Goal: Navigation & Orientation: Find specific page/section

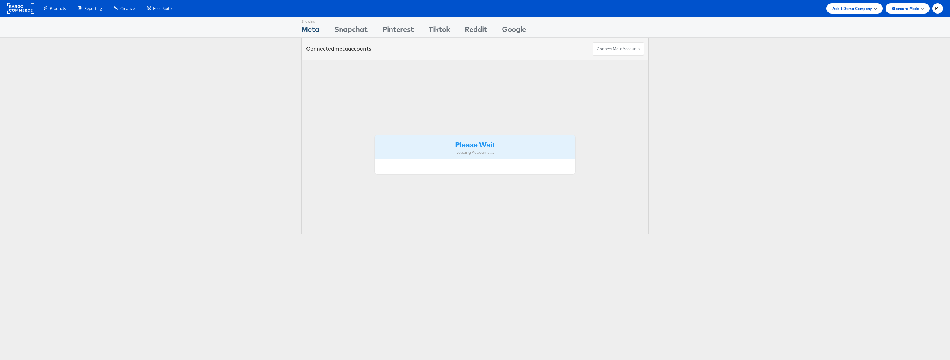
click at [868, 10] on span "Adkit Demo Company" at bounding box center [852, 8] width 39 height 6
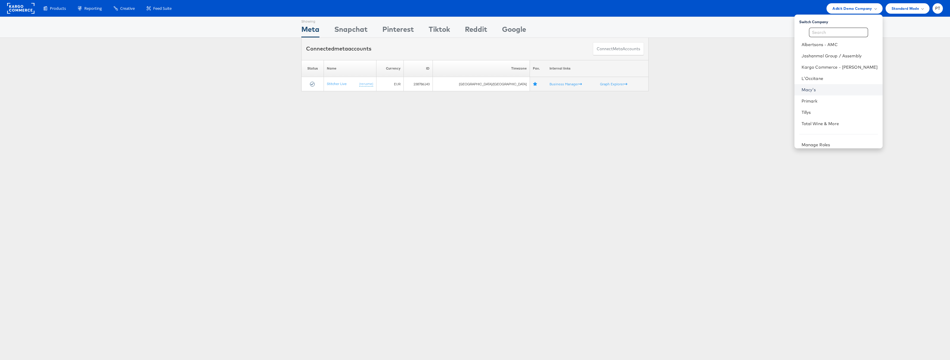
click at [825, 89] on link "Macy's" at bounding box center [840, 90] width 76 height 6
